Goal: Task Accomplishment & Management: Understand process/instructions

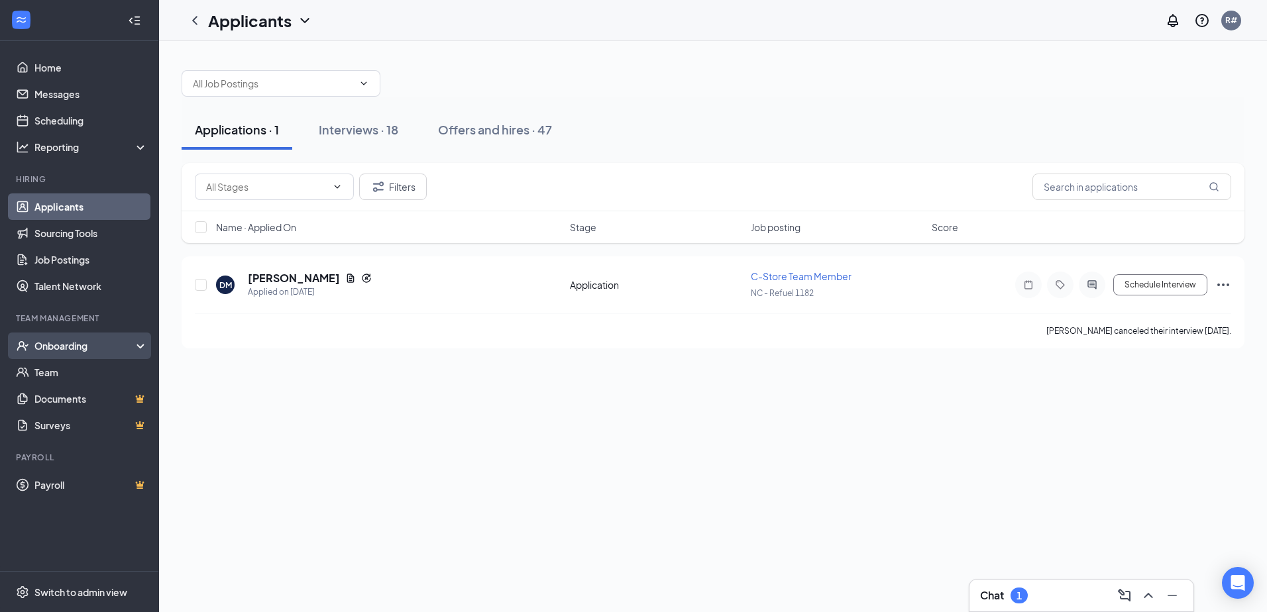
click at [70, 348] on div "Onboarding" at bounding box center [85, 345] width 102 height 13
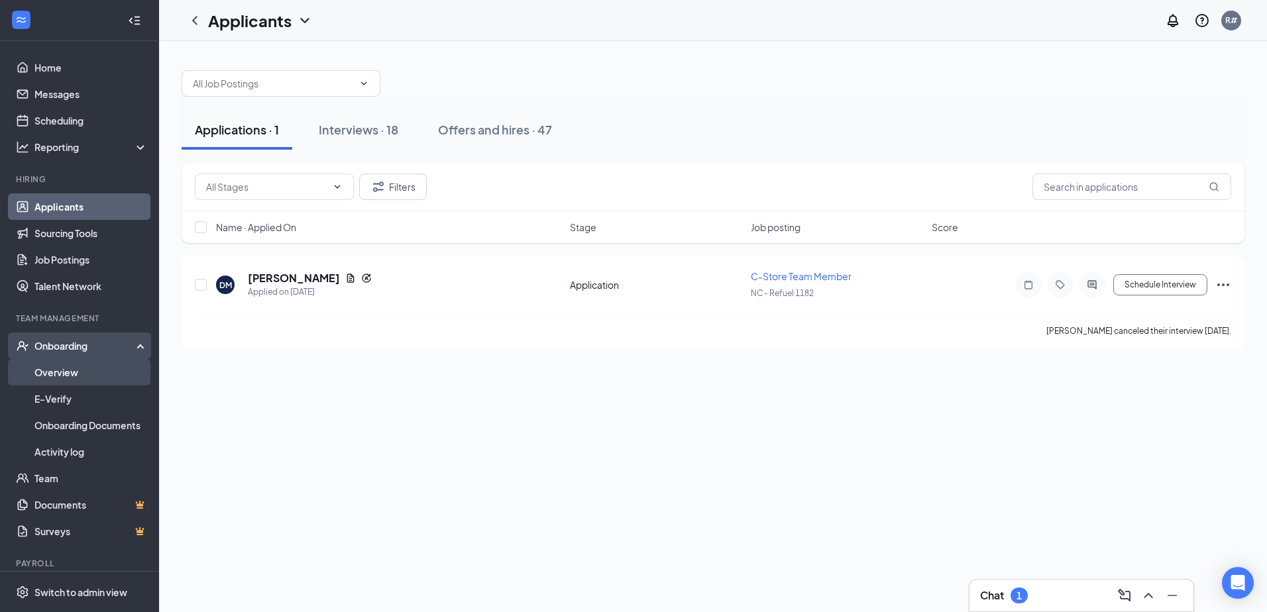
click at [68, 377] on link "Overview" at bounding box center [90, 372] width 113 height 26
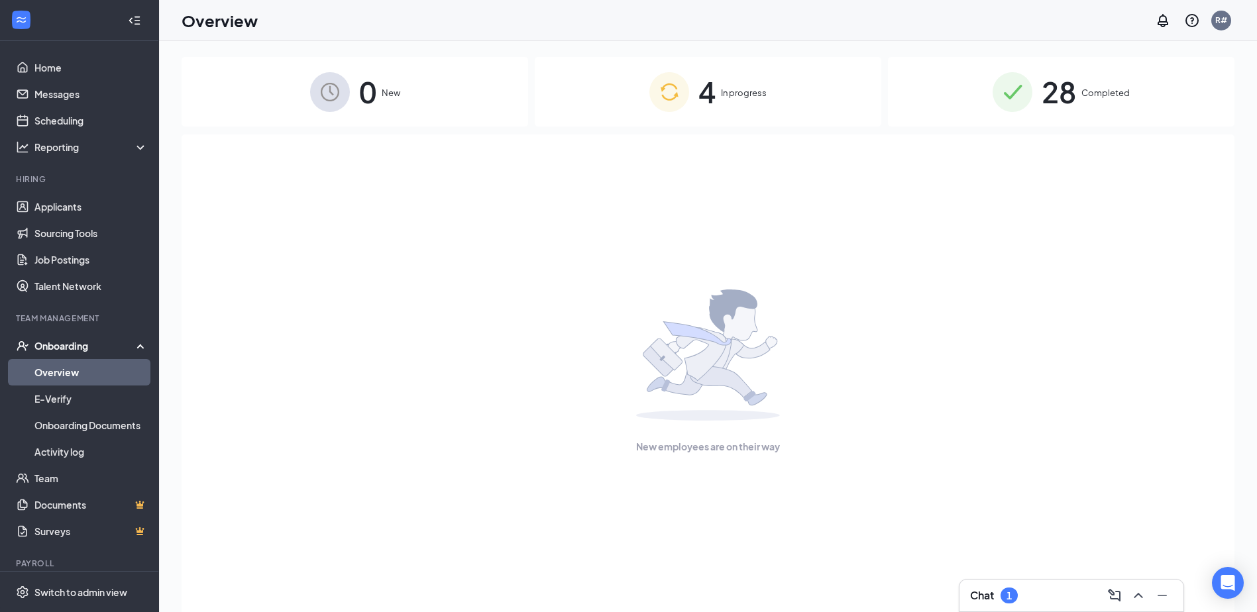
click at [722, 92] on span "In progress" at bounding box center [744, 92] width 46 height 13
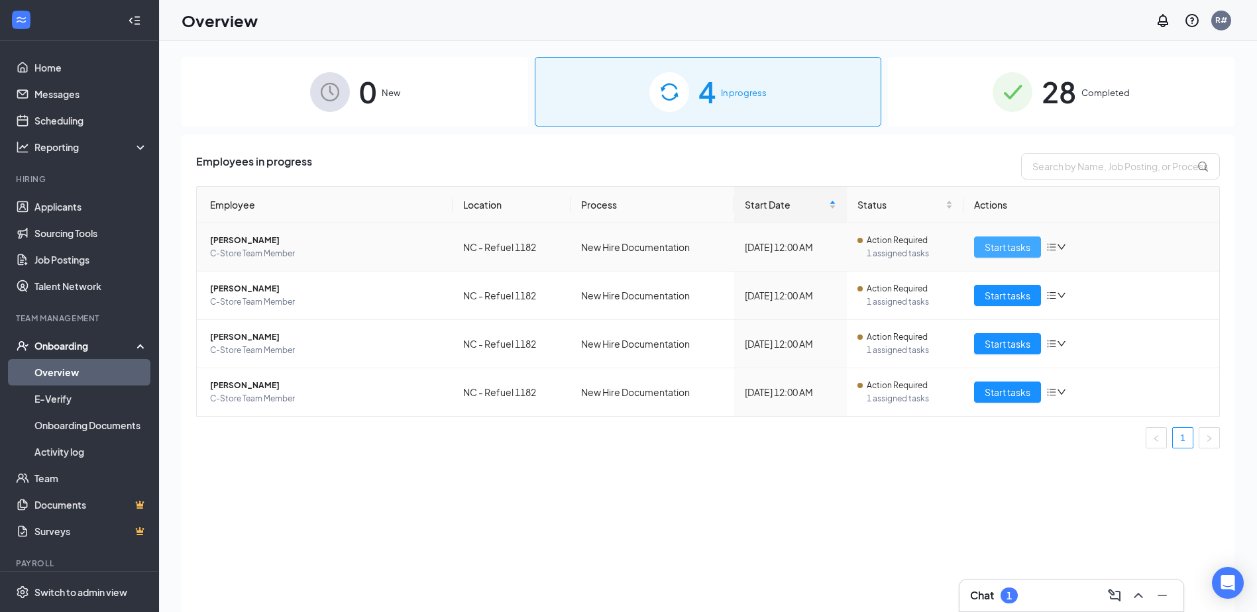
click at [1015, 250] on span "Start tasks" at bounding box center [1007, 247] width 46 height 15
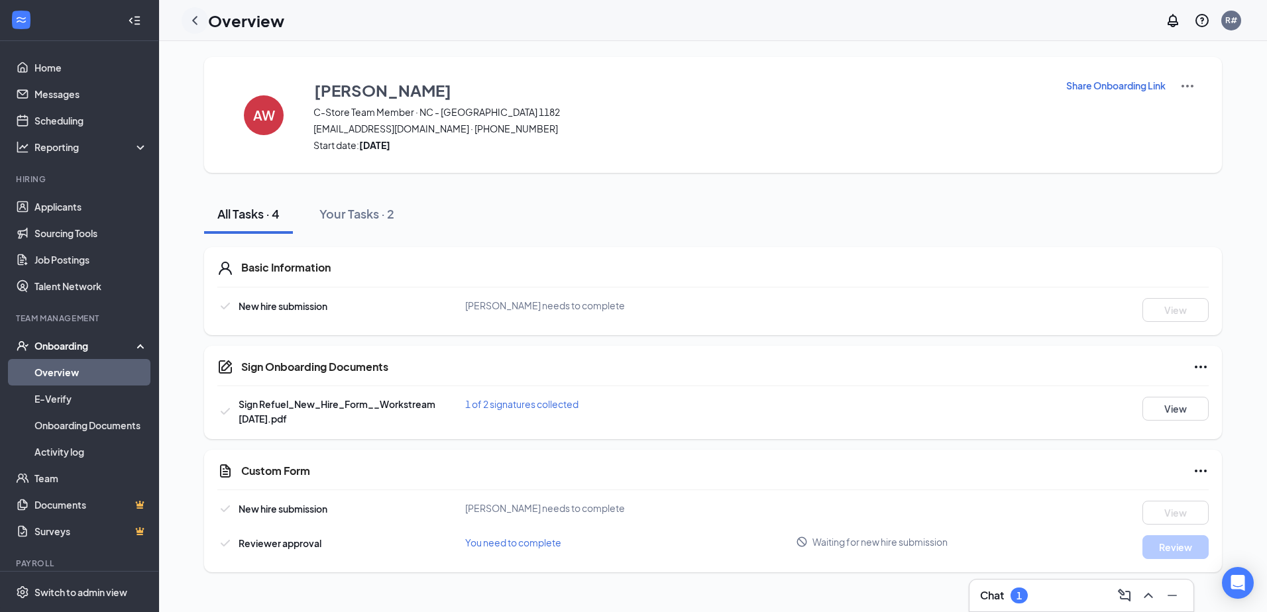
click at [195, 25] on icon "ChevronLeft" at bounding box center [195, 21] width 16 height 16
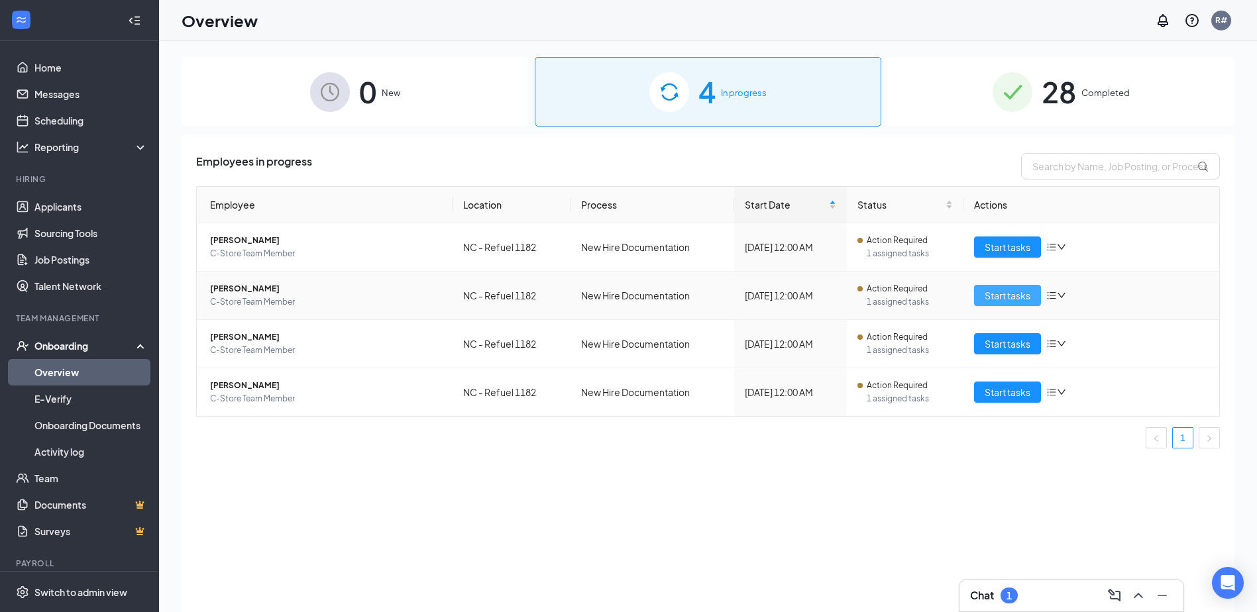
click at [1002, 299] on span "Start tasks" at bounding box center [1007, 295] width 46 height 15
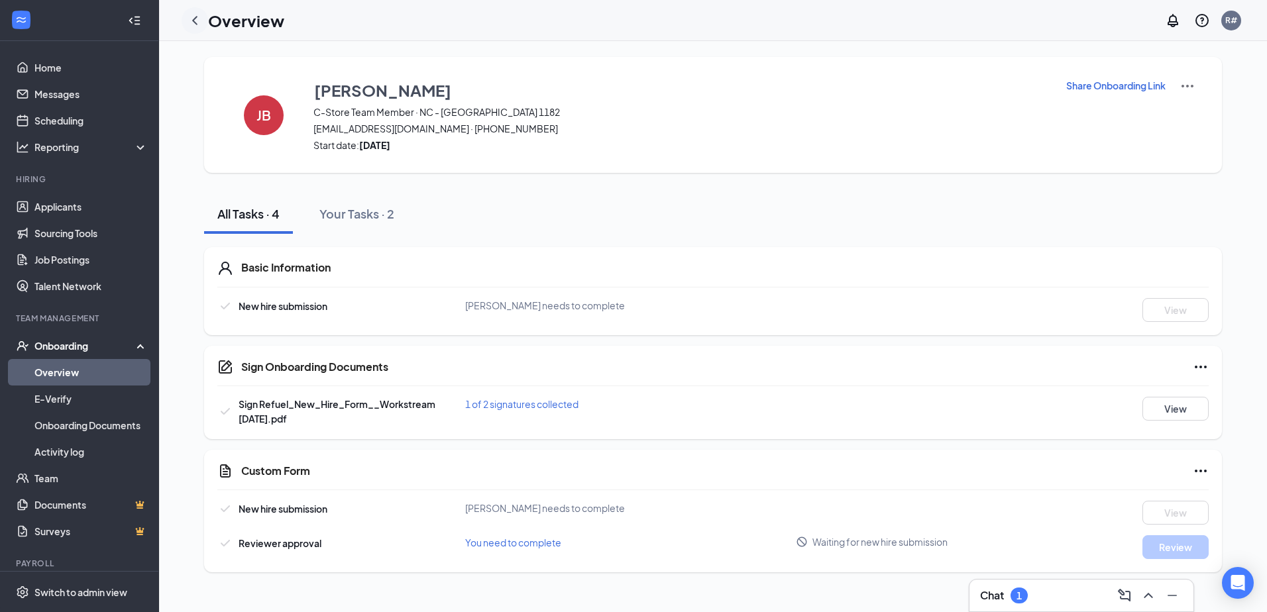
click at [196, 19] on icon "ChevronLeft" at bounding box center [195, 21] width 16 height 16
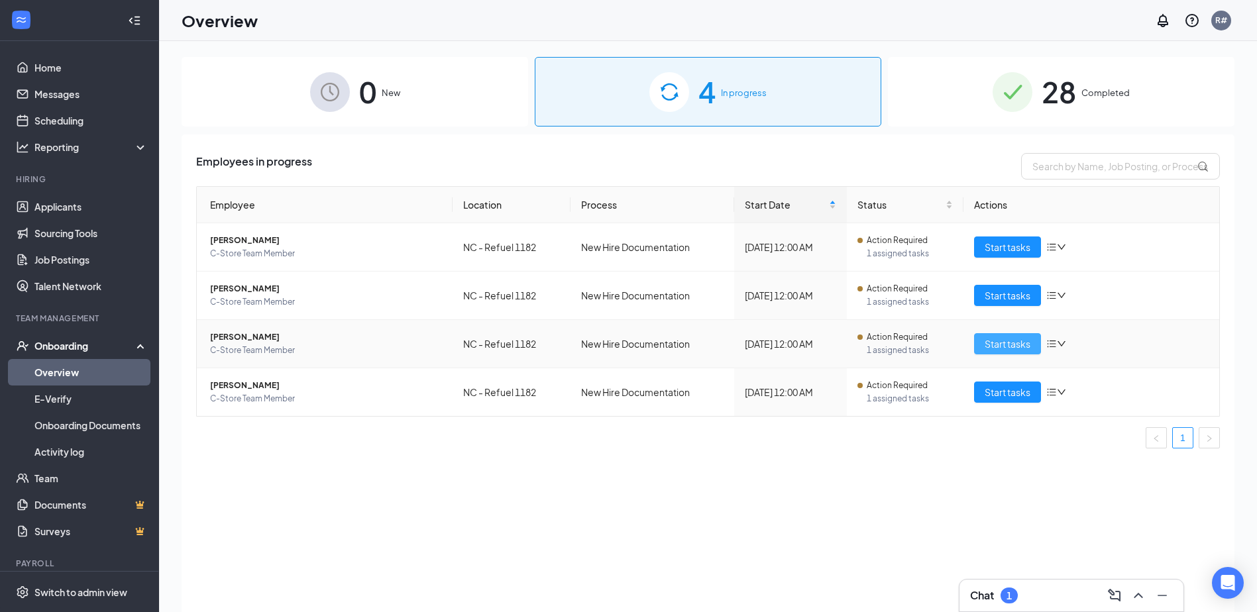
click at [1006, 342] on span "Start tasks" at bounding box center [1007, 344] width 46 height 15
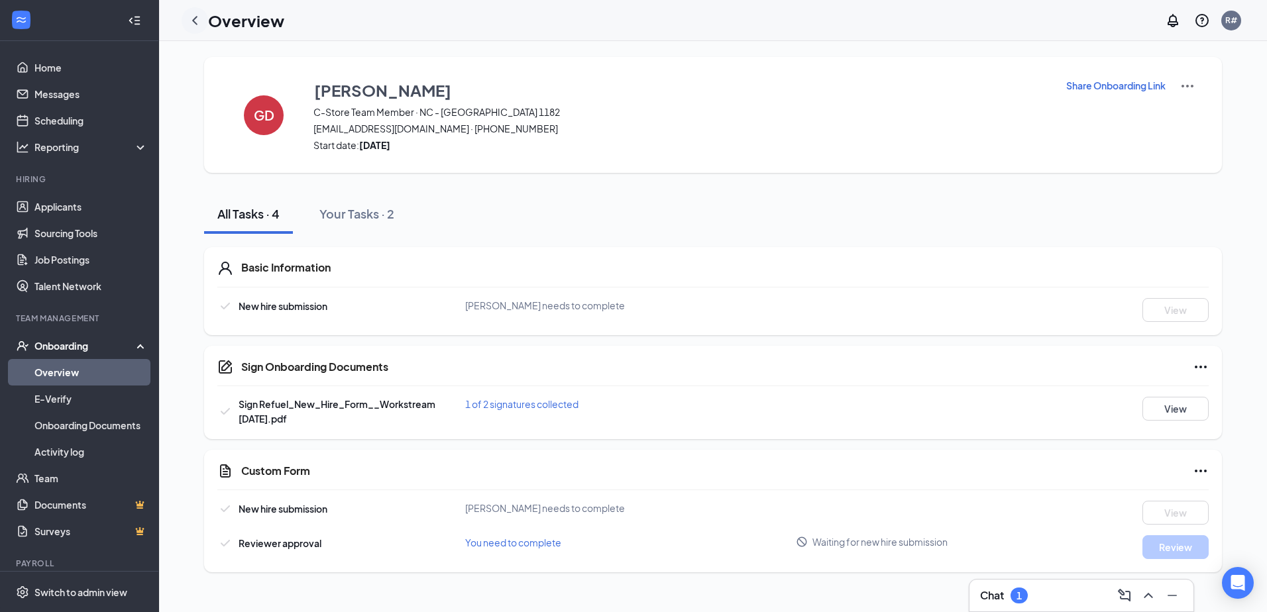
click at [196, 22] on icon "ChevronLeft" at bounding box center [195, 21] width 16 height 16
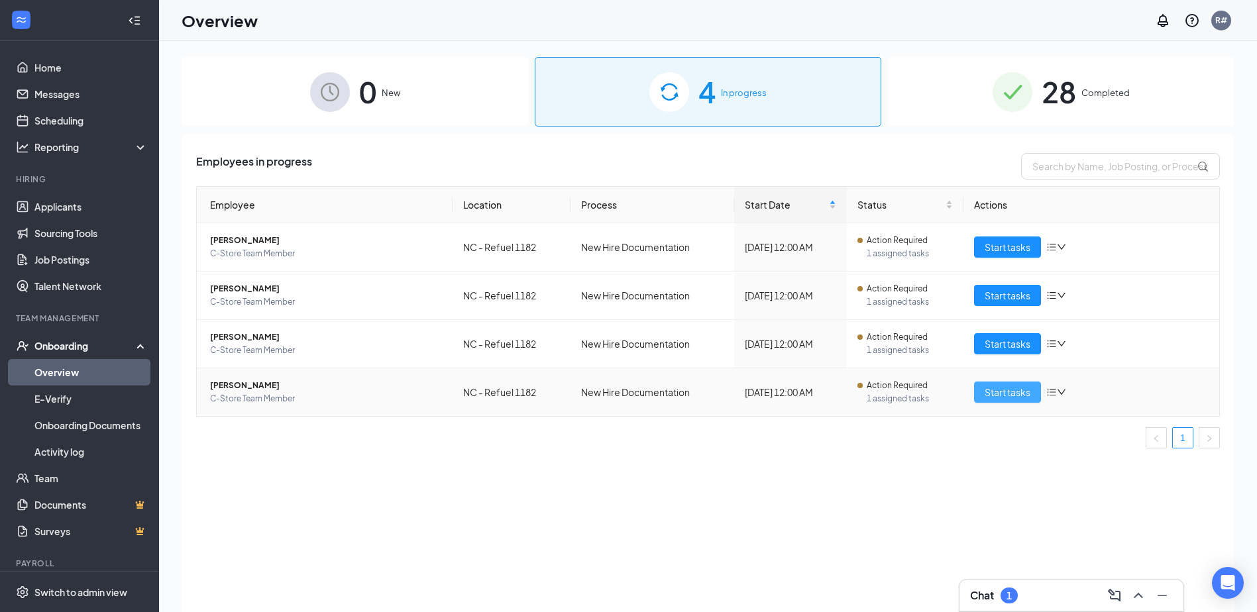
click at [1013, 395] on span "Start tasks" at bounding box center [1007, 392] width 46 height 15
